Goal: Task Accomplishment & Management: Manage account settings

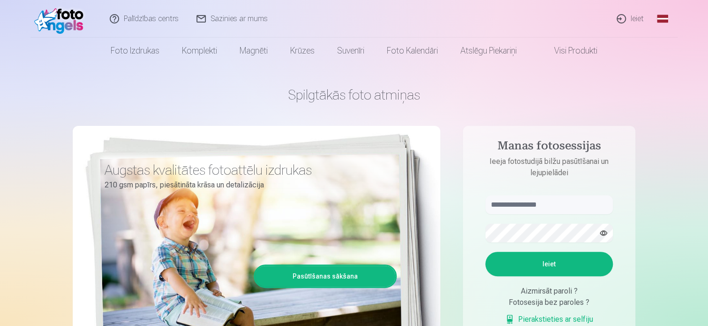
click at [631, 15] on link "Ieiet" at bounding box center [630, 19] width 45 height 38
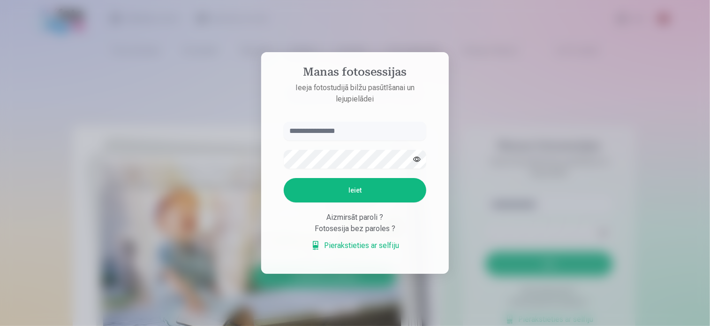
click at [354, 133] on input "text" at bounding box center [355, 131] width 143 height 19
type input "**********"
click at [418, 162] on button "button" at bounding box center [417, 159] width 18 height 18
click at [373, 182] on button "Ieiet" at bounding box center [355, 190] width 143 height 24
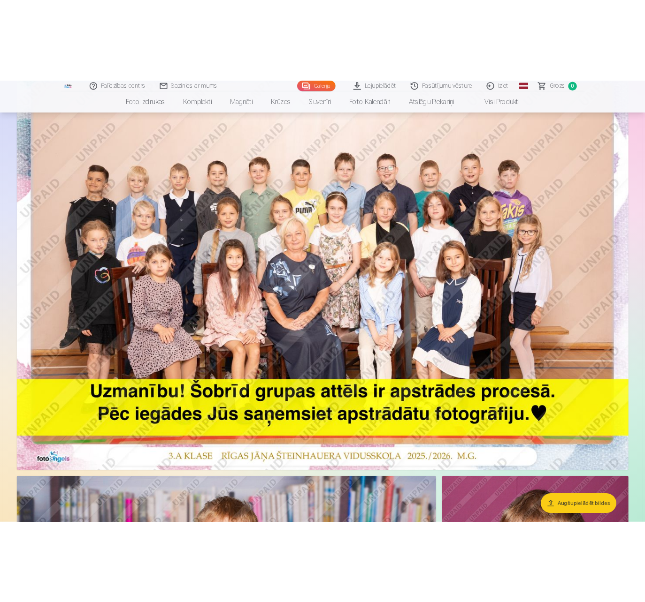
scroll to position [126, 0]
